Goal: Check status: Check status

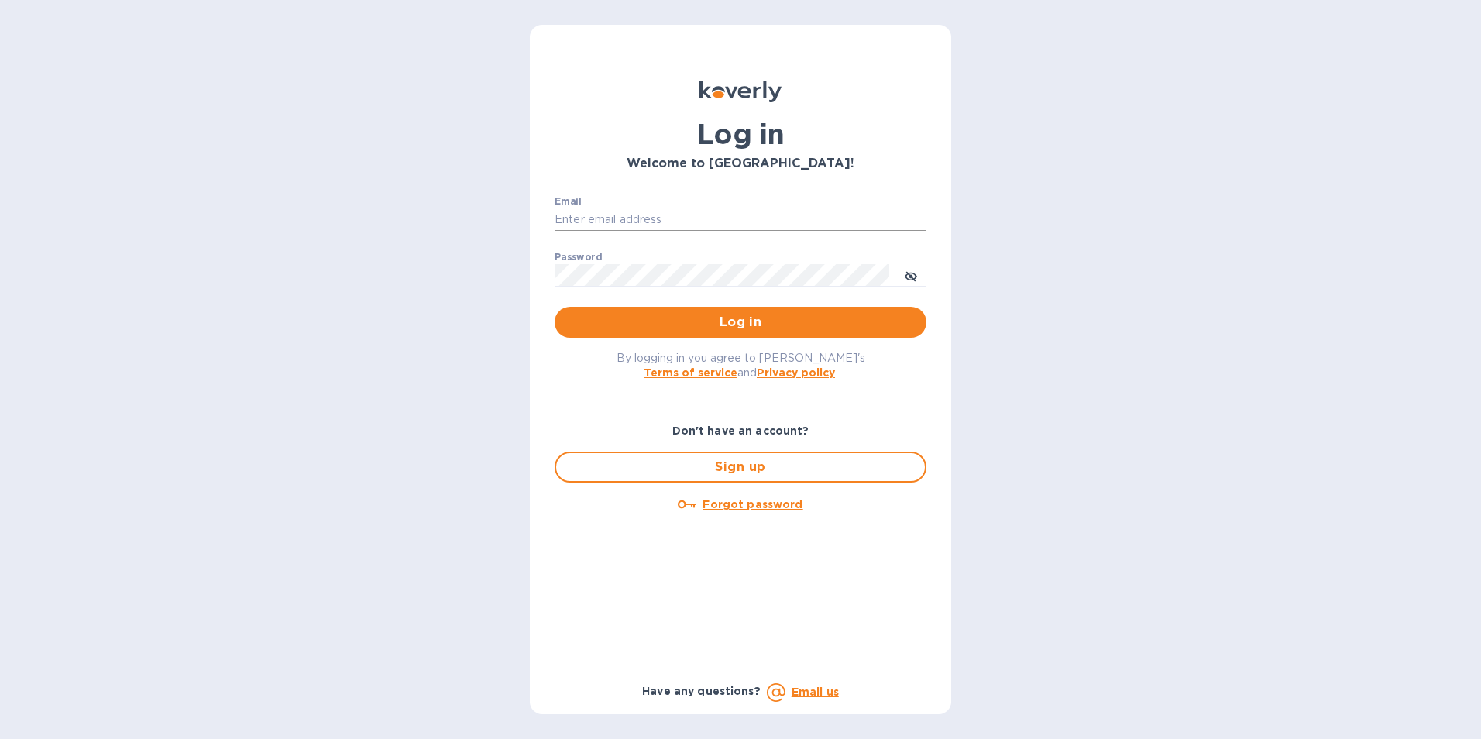
click at [699, 224] on input "Email" at bounding box center [741, 219] width 372 height 23
click at [589, 222] on input "Email" at bounding box center [741, 219] width 372 height 23
paste input "edali.g@citymoonlight.com"
type input "edali.g@citymoonlight.com"
click at [671, 259] on div "Password ​" at bounding box center [741, 280] width 372 height 56
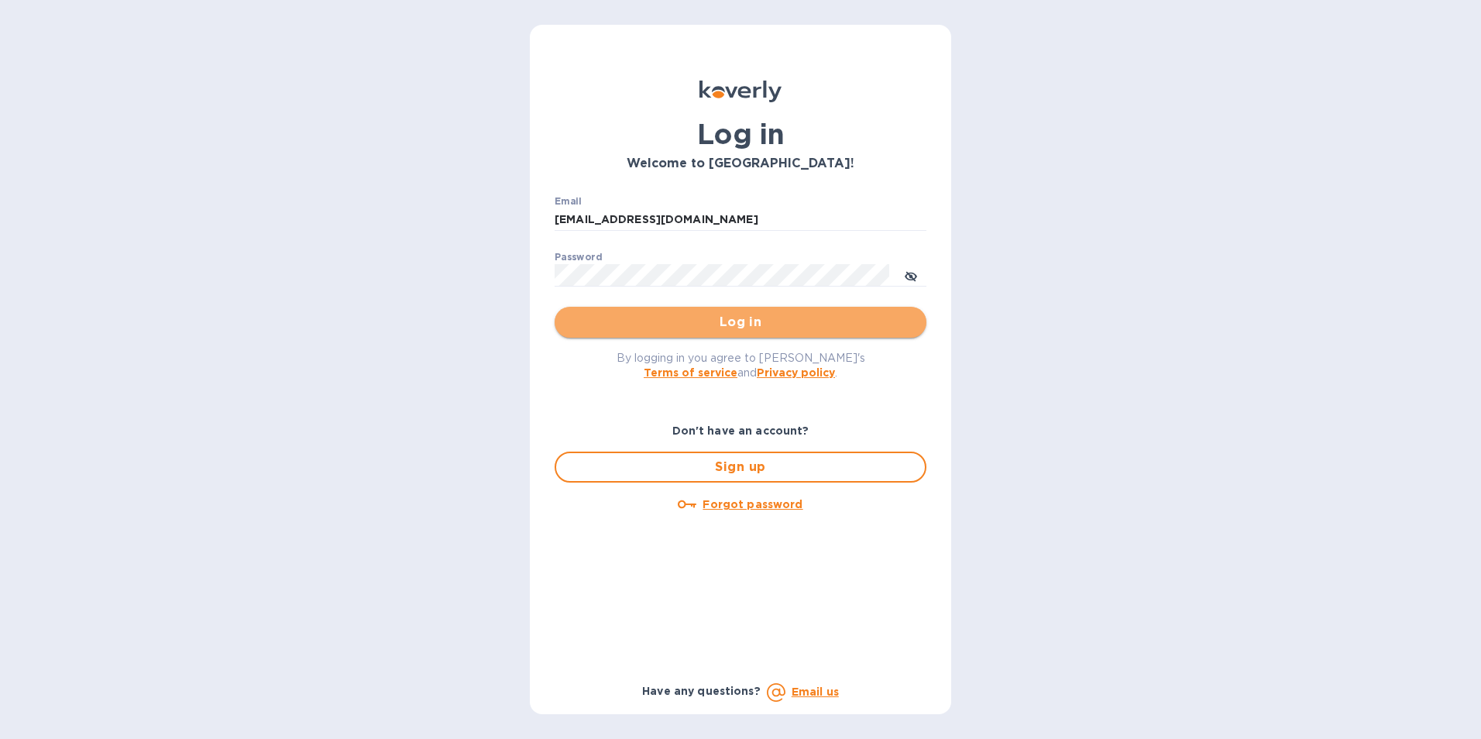
click at [751, 325] on span "Log in" at bounding box center [740, 322] width 347 height 19
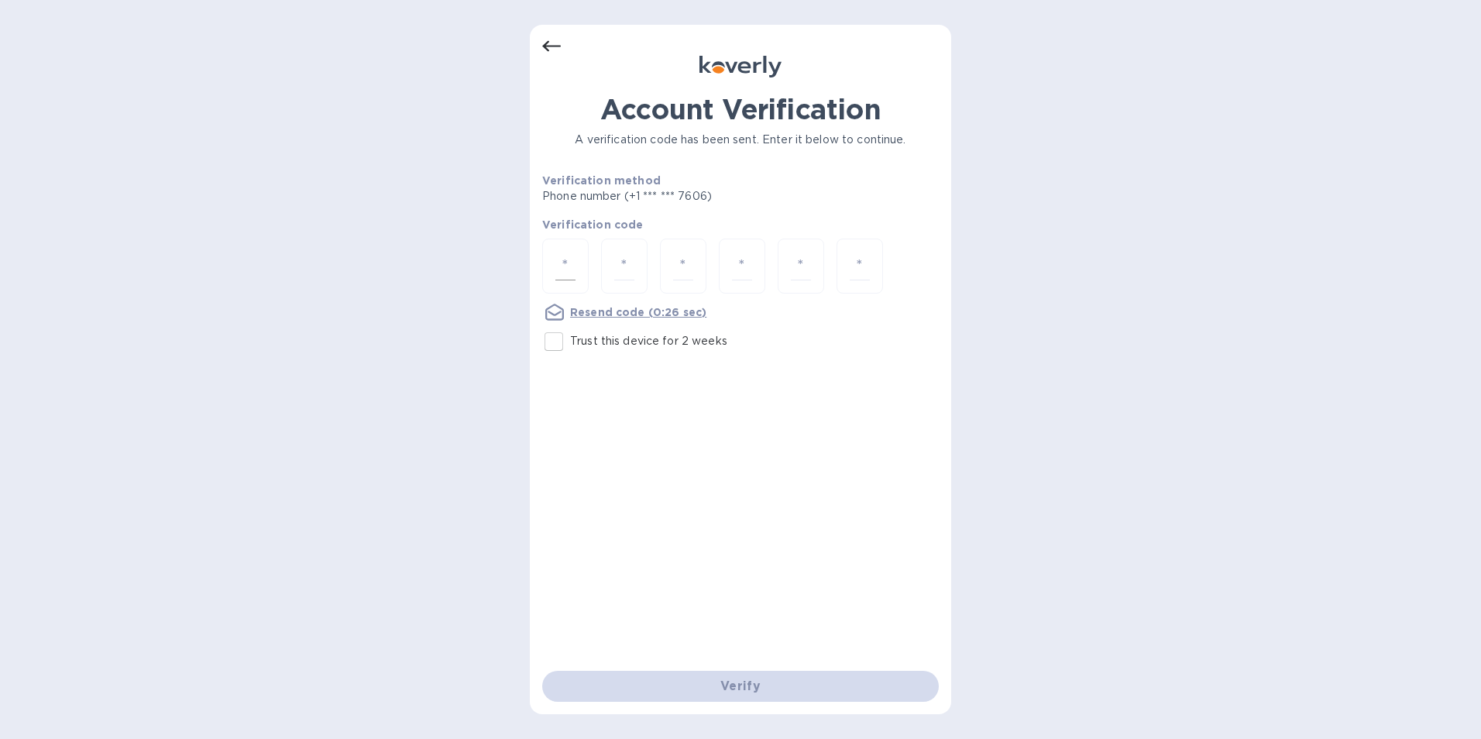
click at [564, 270] on input "number" at bounding box center [565, 266] width 20 height 29
paste input "8"
type input "8"
type input "4"
type input "0"
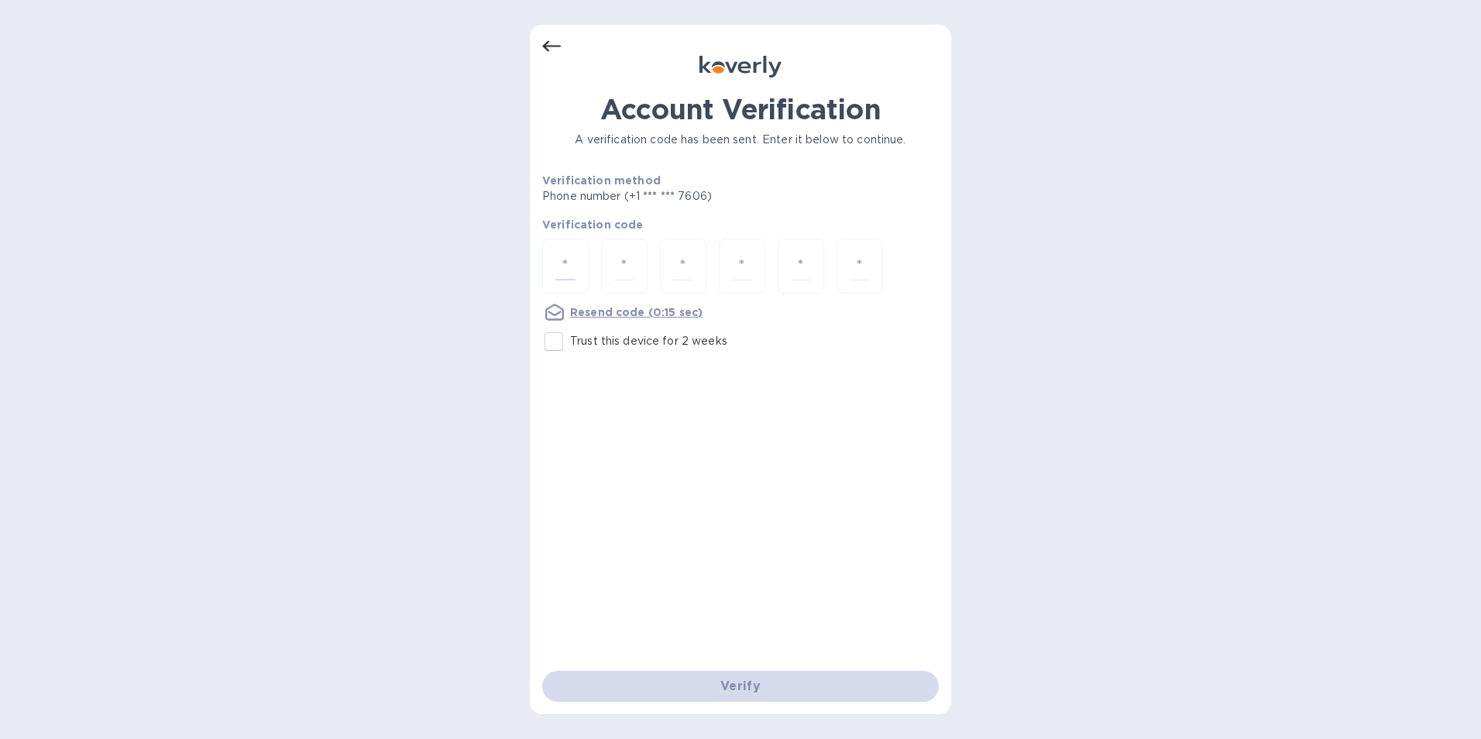
type input "2"
type input "4"
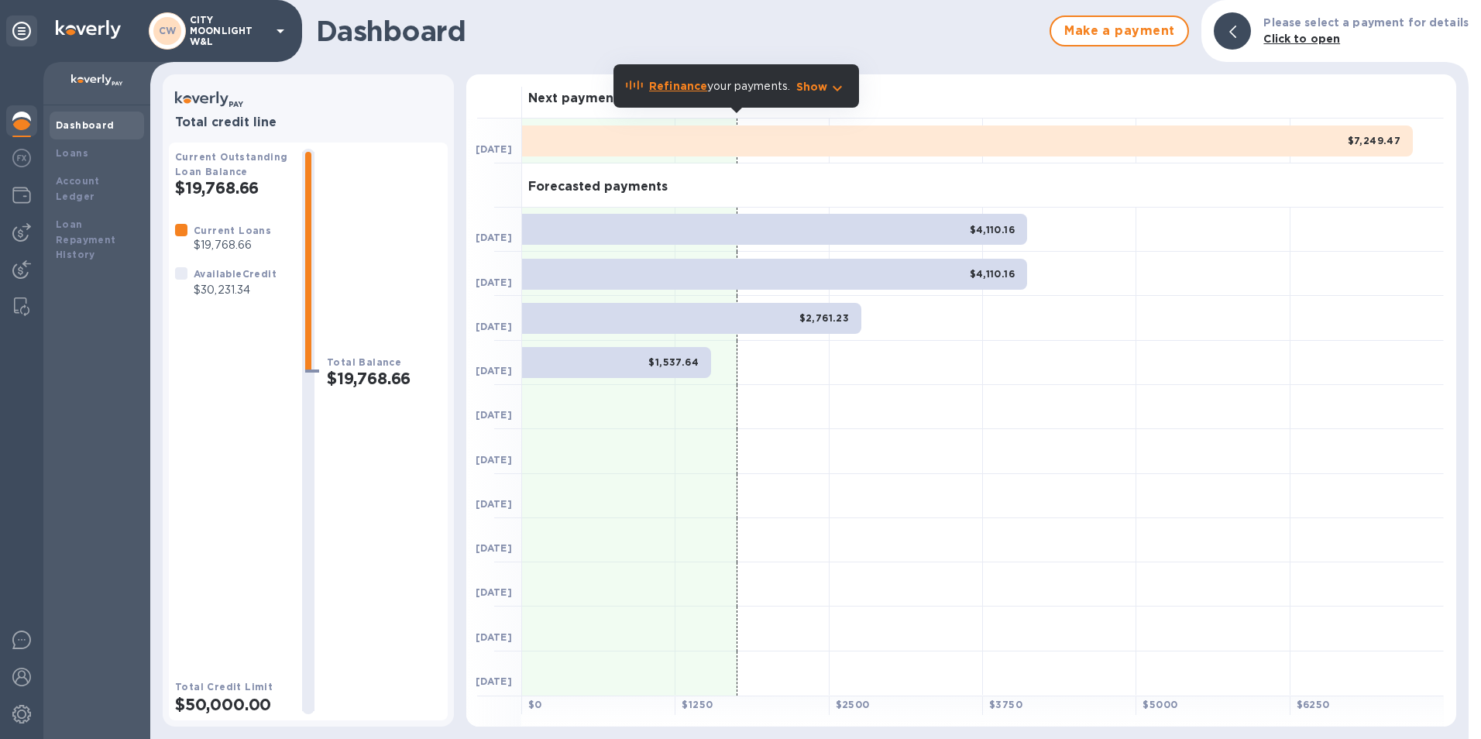
click at [889, 373] on div at bounding box center [906, 363] width 153 height 44
drag, startPoint x: 193, startPoint y: 285, endPoint x: 263, endPoint y: 293, distance: 70.9
click at [263, 293] on div "Available Credit $30,231.34" at bounding box center [235, 282] width 89 height 39
drag, startPoint x: 263, startPoint y: 293, endPoint x: 268, endPoint y: 249, distance: 43.6
click at [268, 249] on div "Current Loans $19,768.66" at bounding box center [223, 237] width 108 height 43
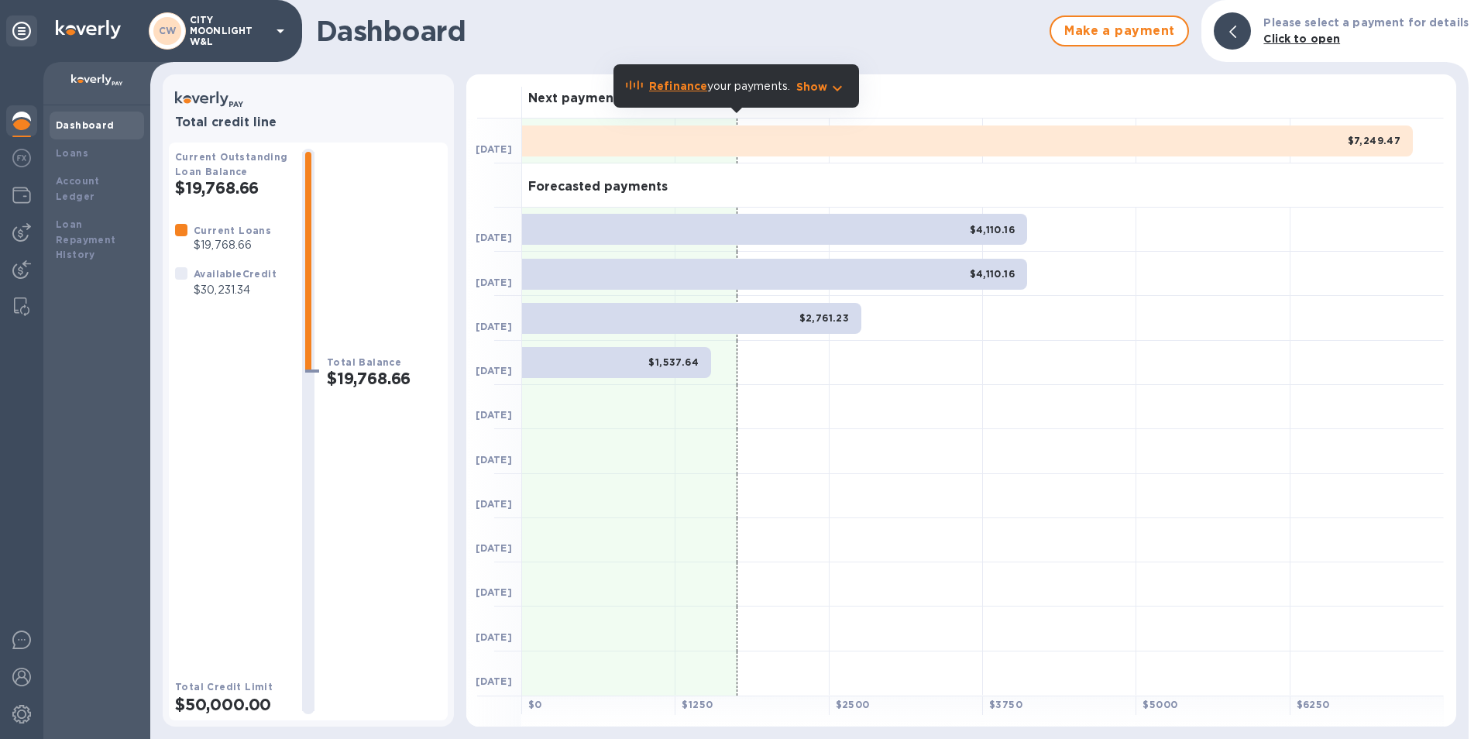
click at [810, 155] on div "$7,249.47" at bounding box center [967, 140] width 891 height 31
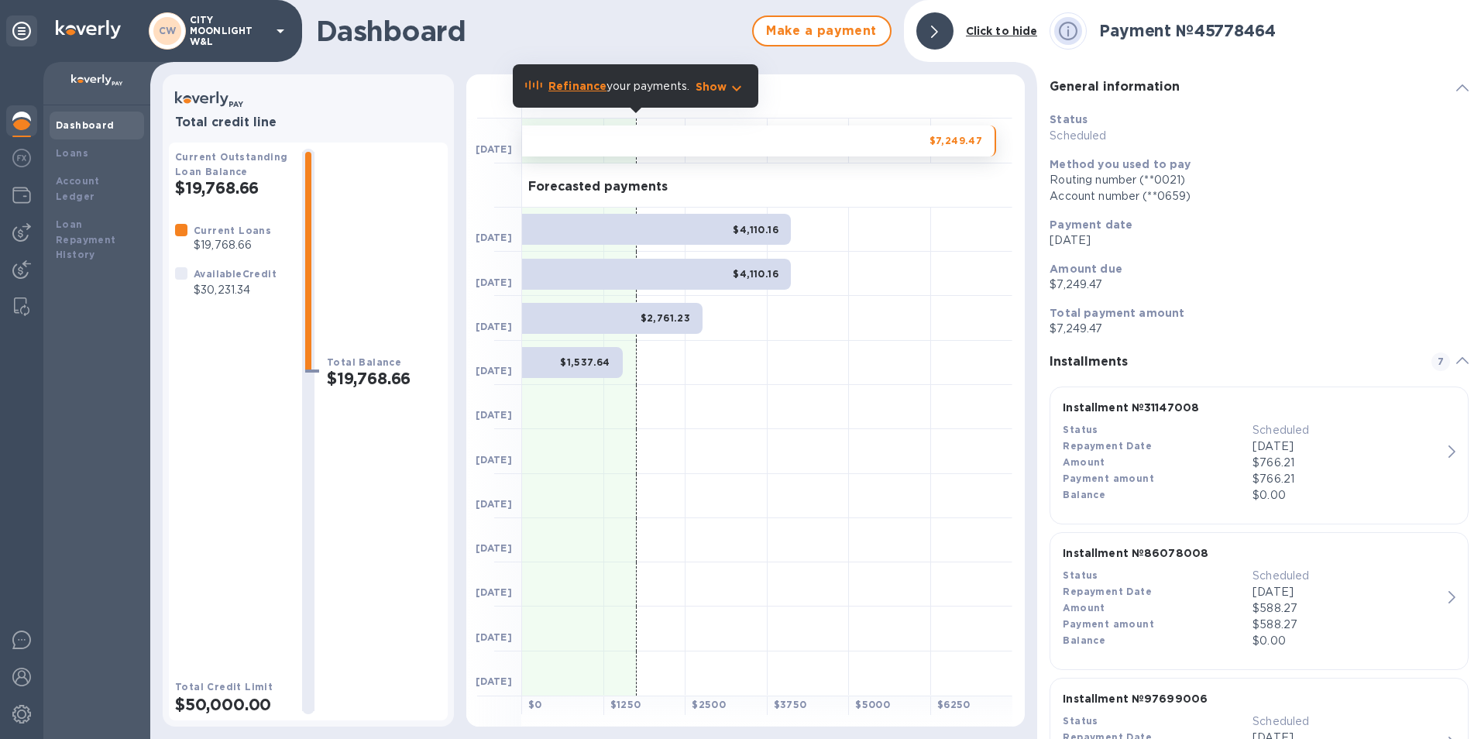
click at [241, 273] on b "Available Credit" at bounding box center [235, 274] width 83 height 12
click at [933, 133] on div "$7,249.47" at bounding box center [759, 140] width 474 height 31
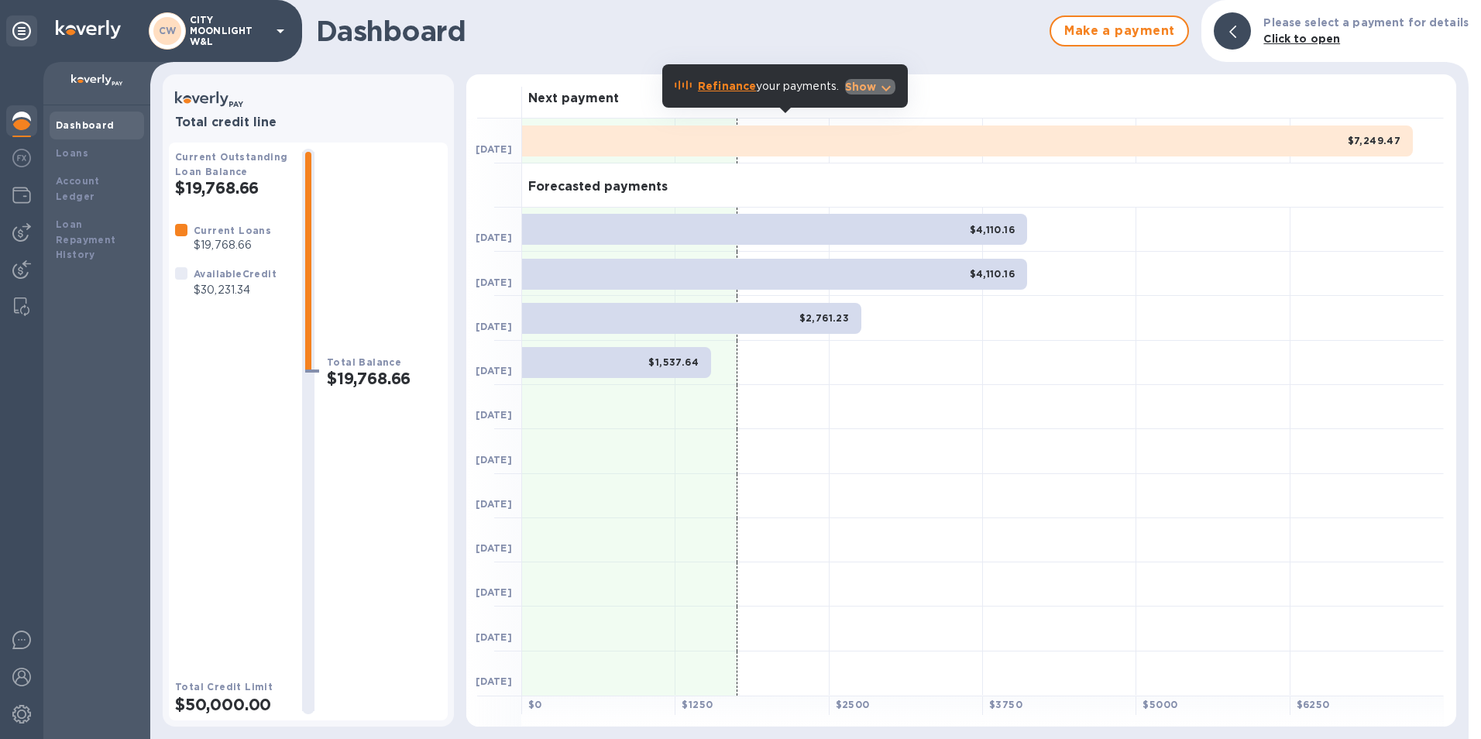
click at [856, 88] on p "Show" at bounding box center [861, 86] width 32 height 15
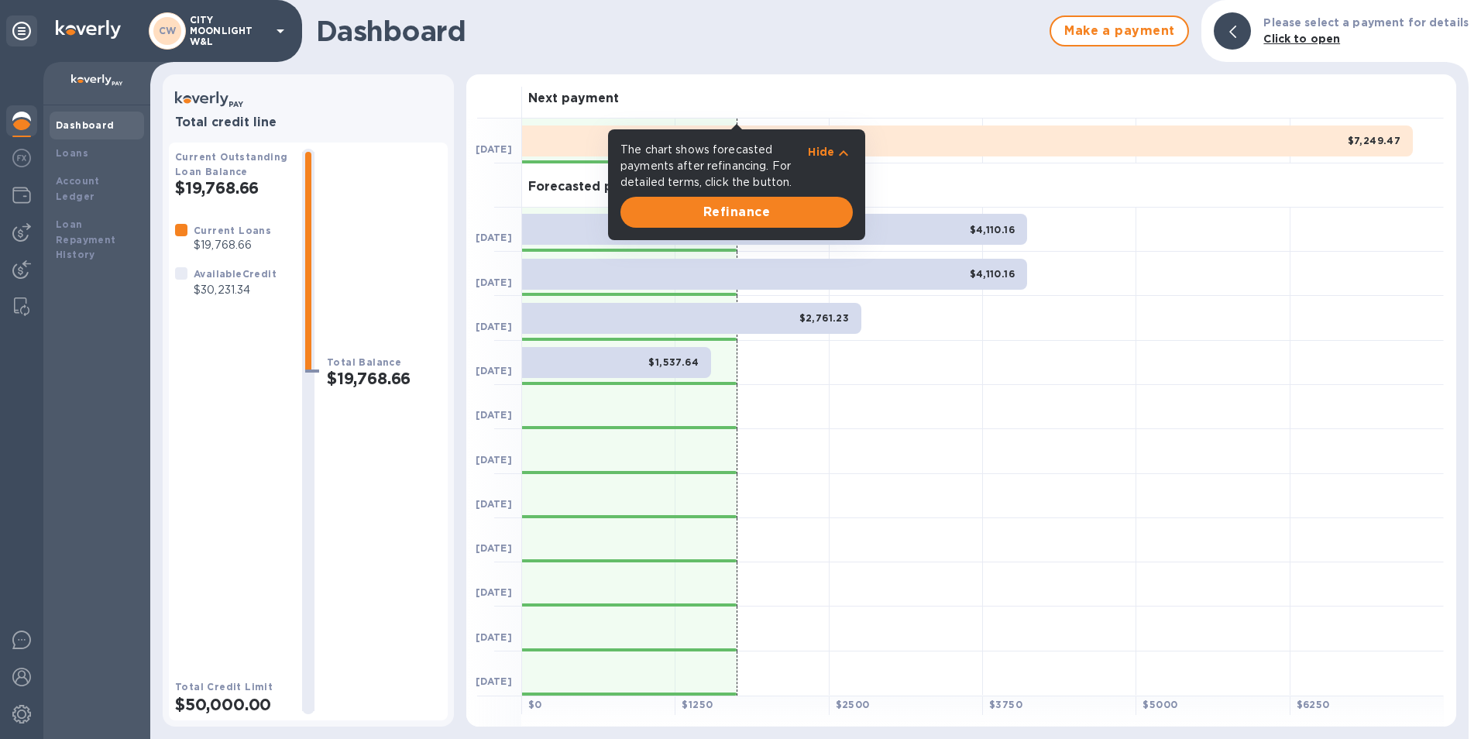
click at [895, 57] on div "Dashboard Make a payment Please select a payment for details Click to open" at bounding box center [809, 31] width 1318 height 62
click at [827, 149] on p "Hide" at bounding box center [821, 151] width 26 height 15
